Goal: Task Accomplishment & Management: Use online tool/utility

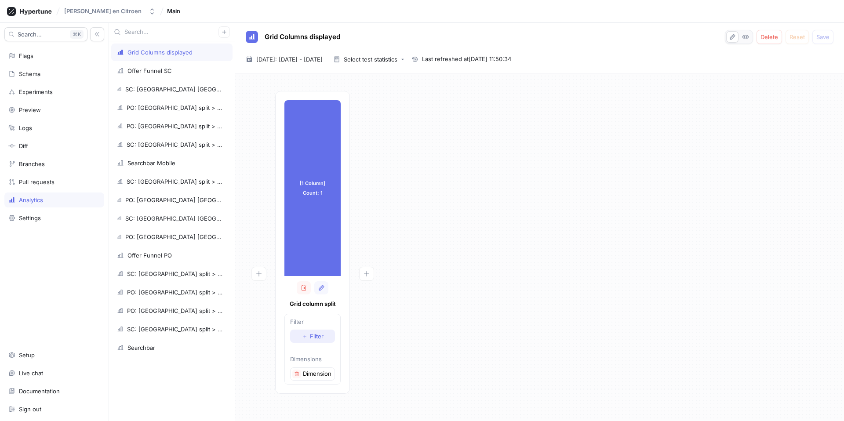
click at [315, 334] on span "Filter" at bounding box center [317, 336] width 14 height 5
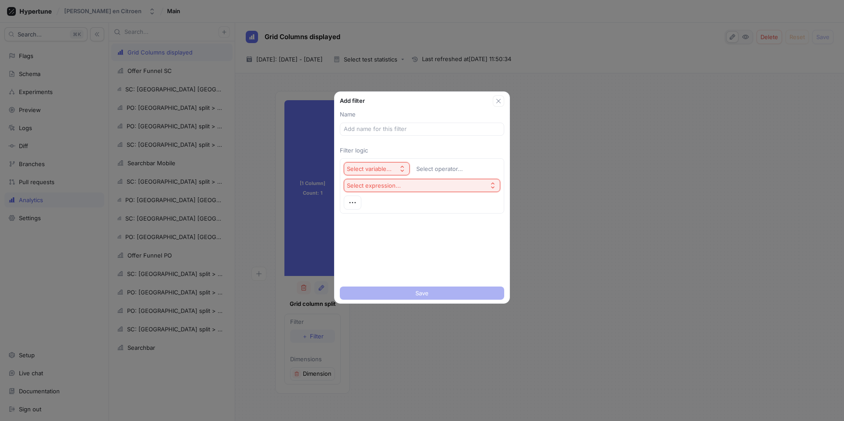
click at [390, 166] on div "Select variable..." at bounding box center [369, 168] width 45 height 7
click at [370, 203] on span "Unit Id" at bounding box center [400, 200] width 81 height 7
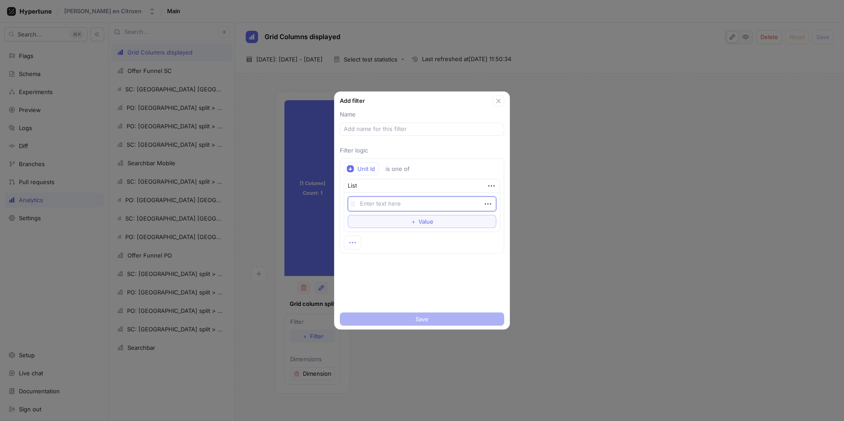
type textarea "x"
click at [353, 245] on icon "button" at bounding box center [353, 243] width 10 height 10
click at [377, 286] on p "Delete" at bounding box center [370, 288] width 18 height 9
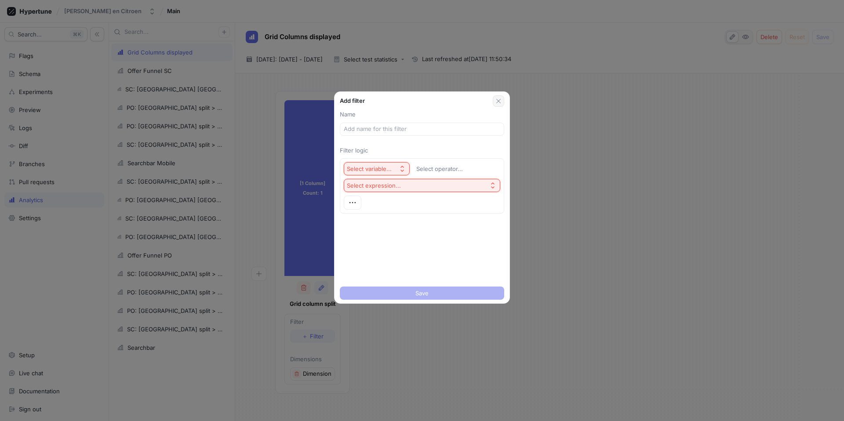
click at [498, 102] on icon "button" at bounding box center [498, 101] width 7 height 7
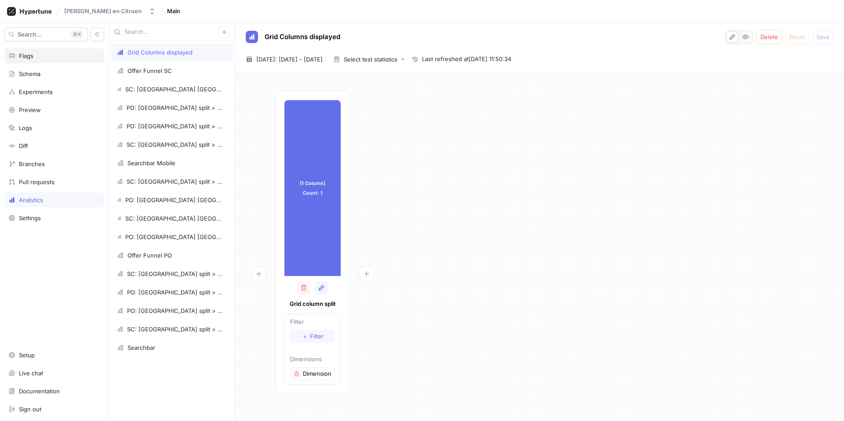
click at [31, 54] on div "Flags" at bounding box center [26, 55] width 15 height 7
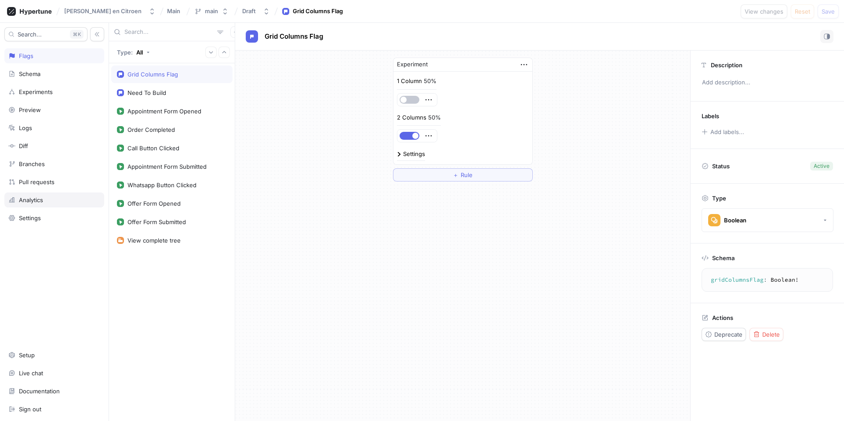
click at [31, 195] on div "Analytics" at bounding box center [54, 200] width 100 height 15
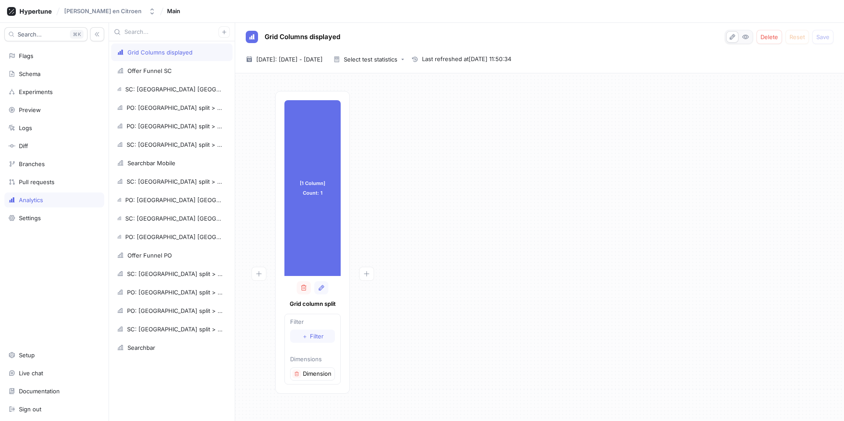
click at [425, 147] on div "[1 Column] Count: 1 [1 Column] Count: 1 Grid column split Filter ＋ Filter Dimen…" at bounding box center [539, 245] width 595 height 308
